Goal: Navigation & Orientation: Find specific page/section

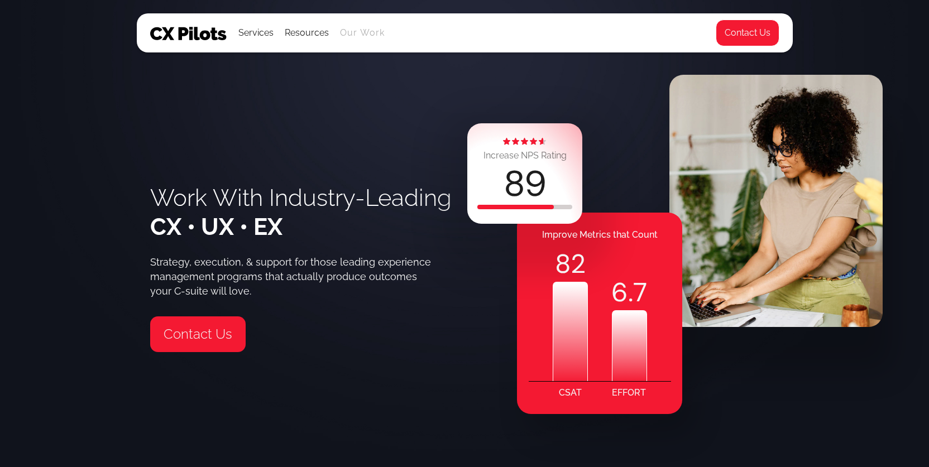
click at [346, 32] on link "Our Work" at bounding box center [362, 33] width 45 height 10
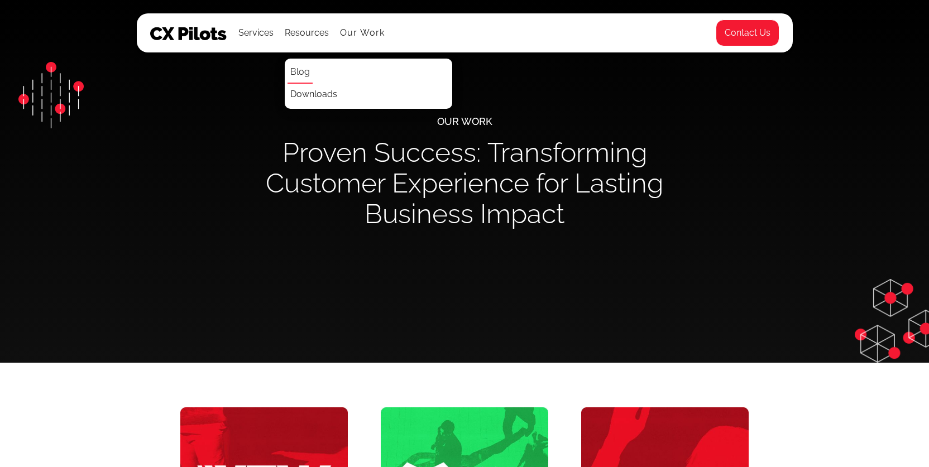
click at [310, 75] on link "Blog" at bounding box center [299, 72] width 25 height 22
